Goal: Information Seeking & Learning: Find specific fact

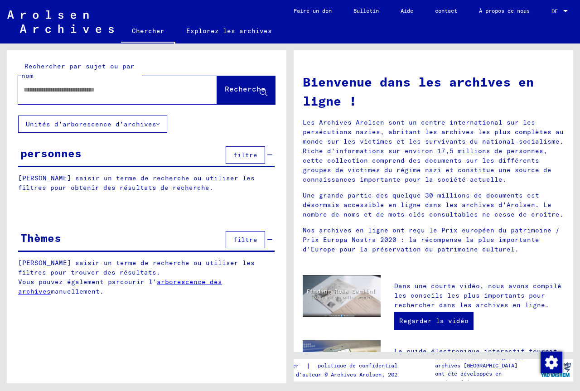
click at [50, 86] on input "text" at bounding box center [107, 90] width 166 height 10
type input "**********"
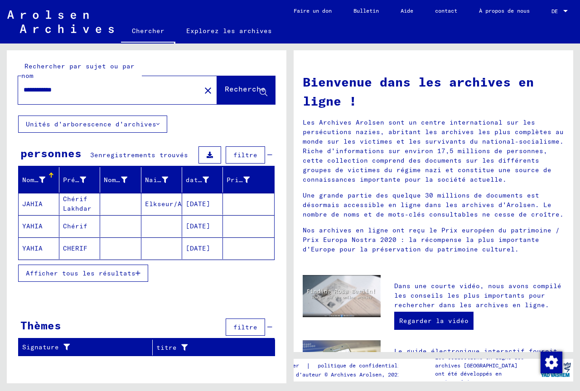
click at [75, 209] on font "Chérif Lakhdar" at bounding box center [77, 204] width 29 height 18
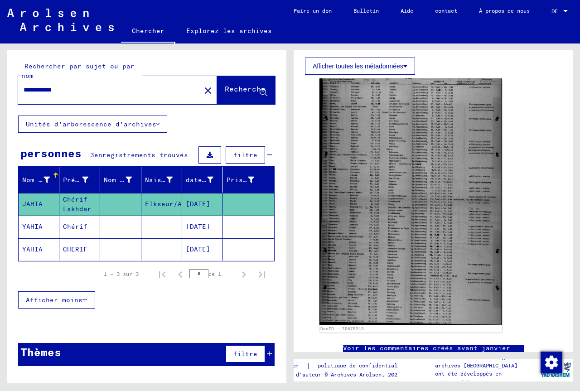
scroll to position [181, 0]
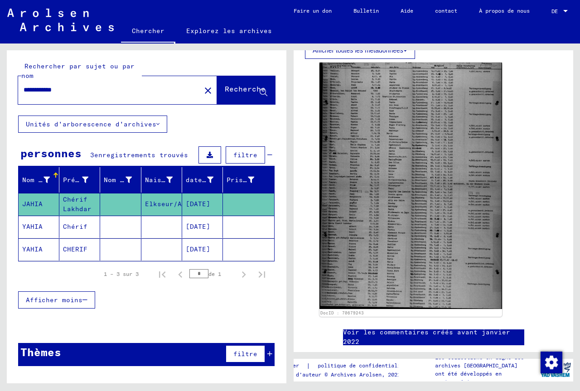
click at [84, 228] on font "Chérif" at bounding box center [75, 227] width 24 height 8
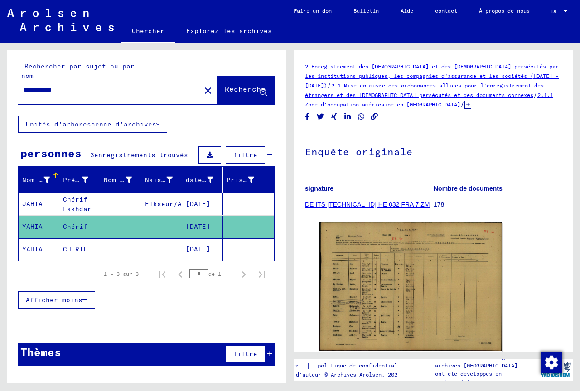
click at [77, 250] on font "CHERIF" at bounding box center [75, 249] width 24 height 8
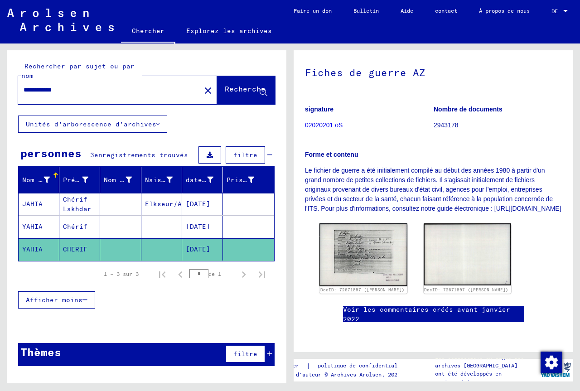
scroll to position [136, 0]
click at [368, 222] on img at bounding box center [363, 255] width 92 height 66
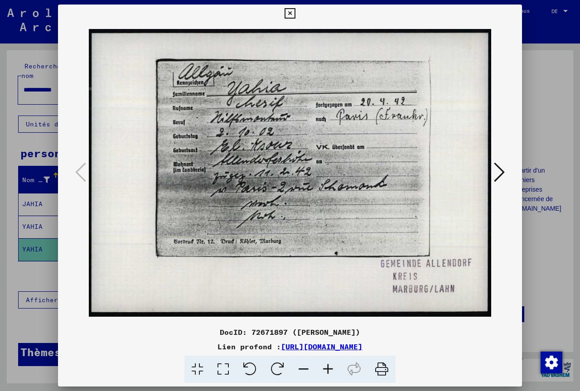
click at [504, 171] on icon at bounding box center [499, 172] width 11 height 22
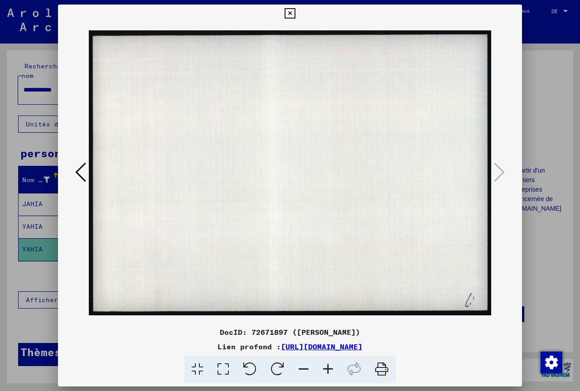
click at [288, 14] on icon at bounding box center [290, 13] width 10 height 11
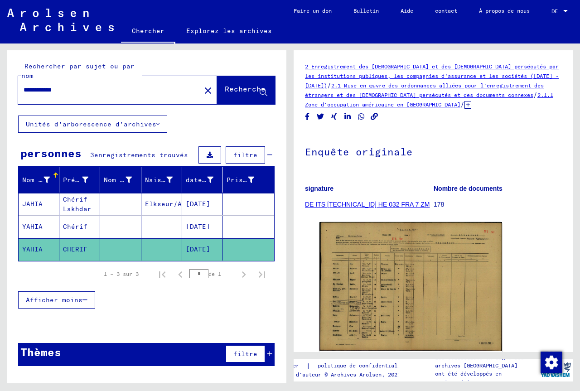
click at [154, 205] on font "Elkseur/Alg." at bounding box center [169, 204] width 49 height 8
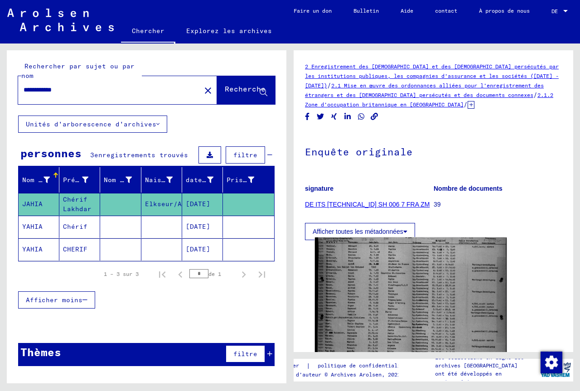
click at [382, 290] on img at bounding box center [411, 367] width 192 height 259
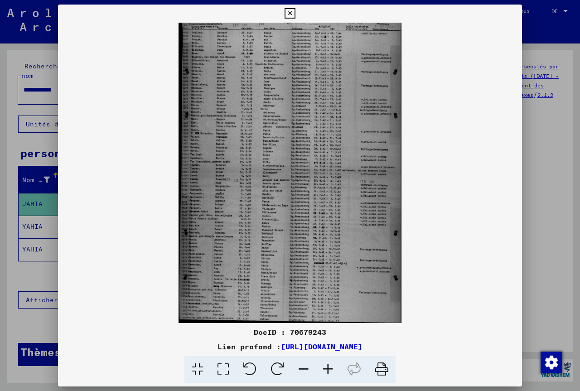
click at [291, 12] on icon at bounding box center [290, 13] width 10 height 11
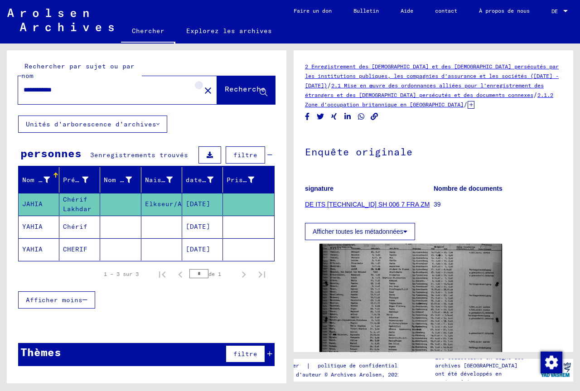
click at [203, 88] on mat-icon "close" at bounding box center [208, 90] width 11 height 11
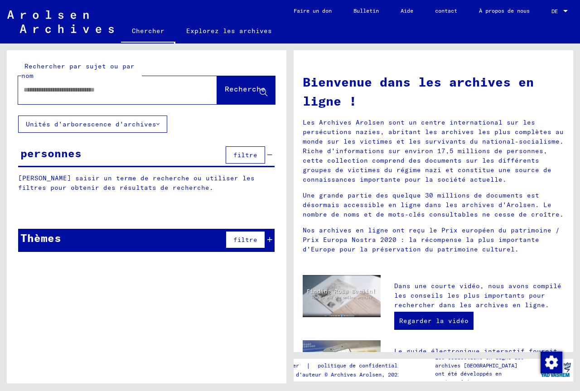
click at [84, 86] on input "text" at bounding box center [107, 90] width 166 height 10
type input "******"
click at [225, 89] on font "Recherche" at bounding box center [245, 88] width 41 height 9
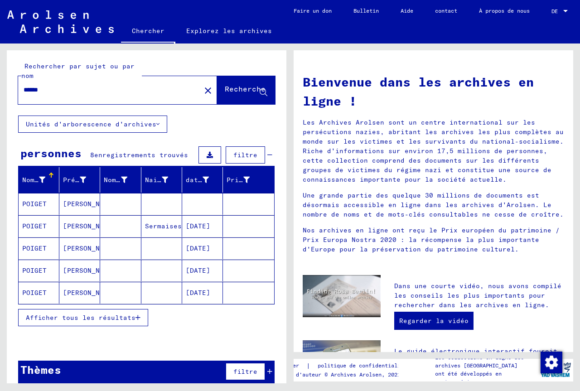
click at [74, 204] on font "[PERSON_NAME]" at bounding box center [89, 204] width 53 height 8
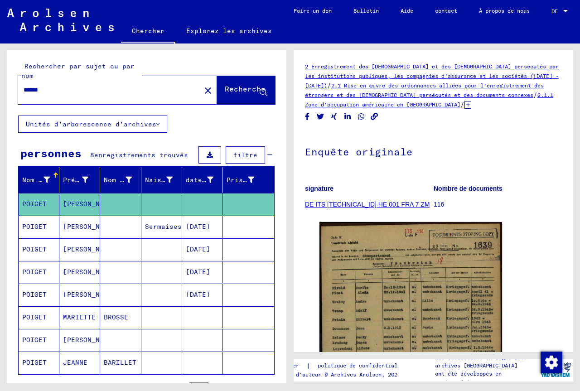
click at [73, 247] on font "[PERSON_NAME]" at bounding box center [89, 249] width 53 height 8
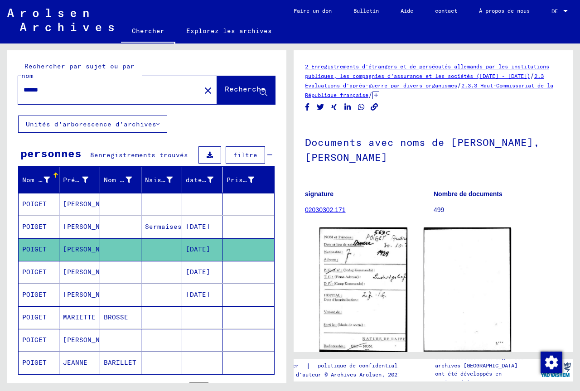
click at [73, 273] on font "[PERSON_NAME]" at bounding box center [89, 272] width 53 height 8
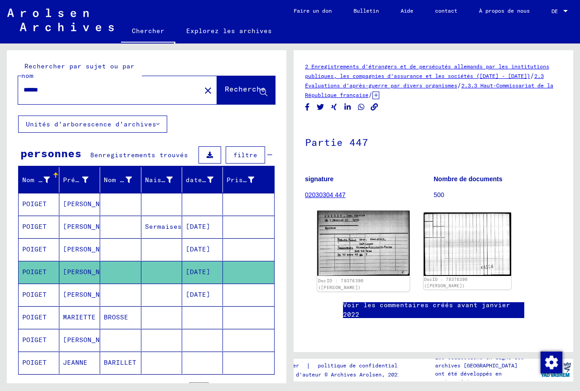
click at [376, 255] on img at bounding box center [363, 243] width 92 height 65
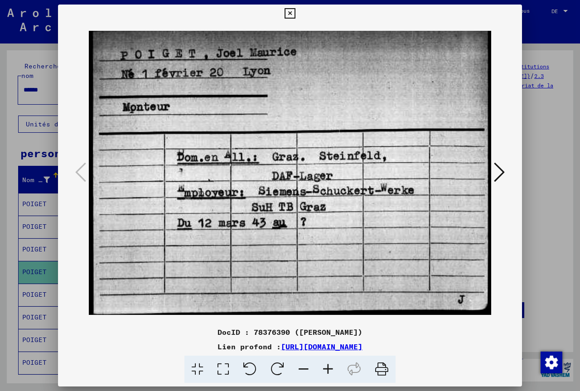
click at [290, 13] on icon at bounding box center [290, 13] width 10 height 11
